Goal: Transaction & Acquisition: Book appointment/travel/reservation

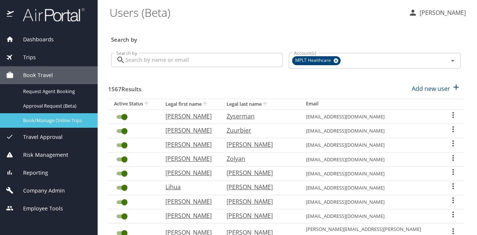
click at [56, 123] on span "Book/Manage Online Trips" at bounding box center [56, 120] width 66 height 7
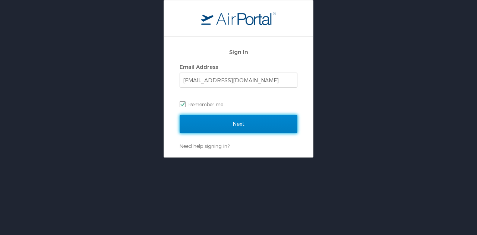
click at [243, 128] on input "Next" at bounding box center [238, 124] width 118 height 19
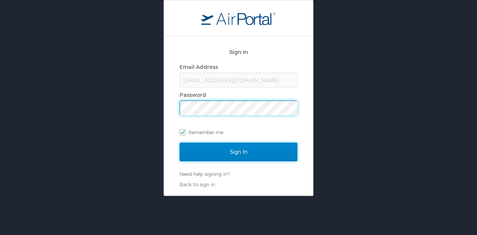
click at [219, 157] on input "Sign In" at bounding box center [238, 152] width 118 height 19
